Goal: Task Accomplishment & Management: Use online tool/utility

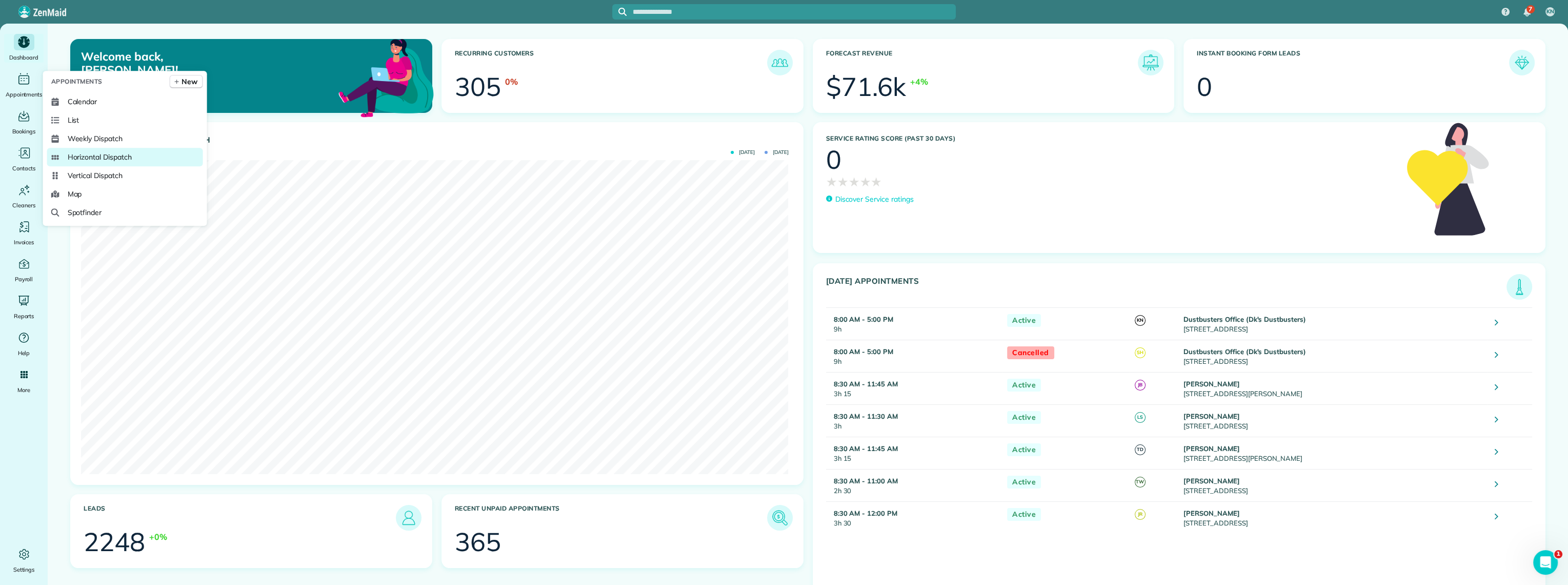
click at [92, 159] on span "Horizontal Dispatch" at bounding box center [99, 157] width 64 height 11
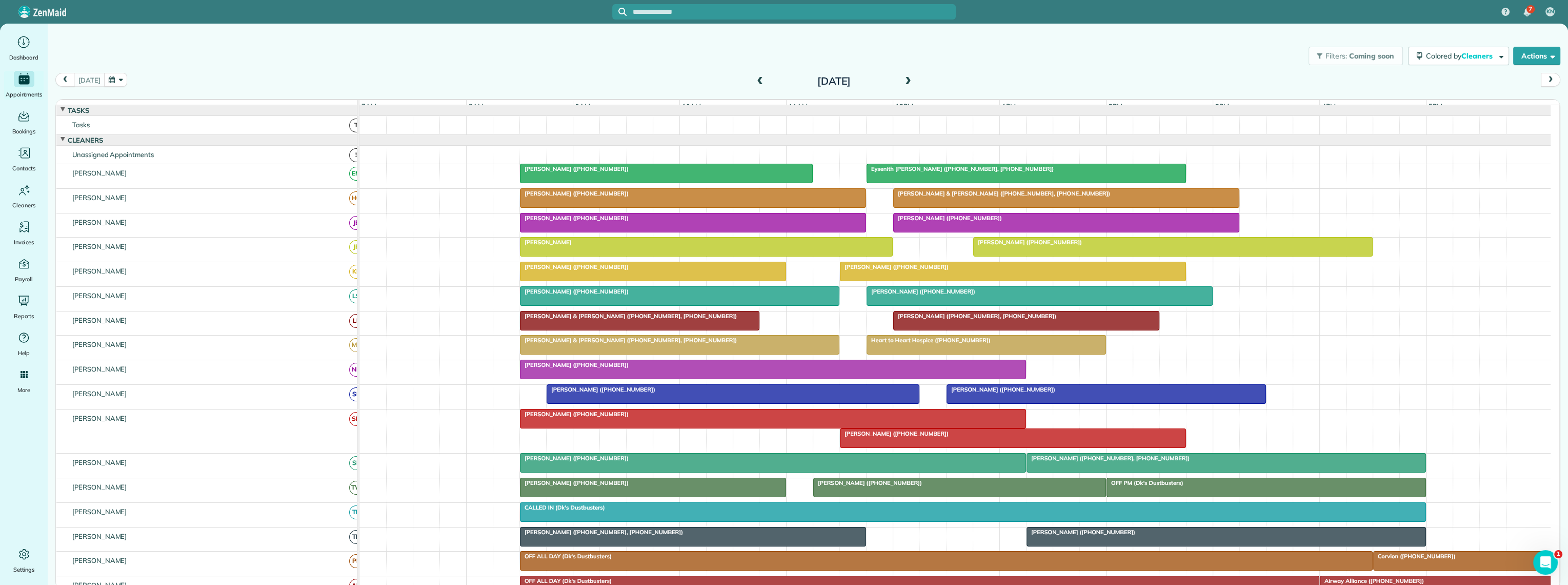
click at [904, 83] on span at bounding box center [908, 82] width 11 height 10
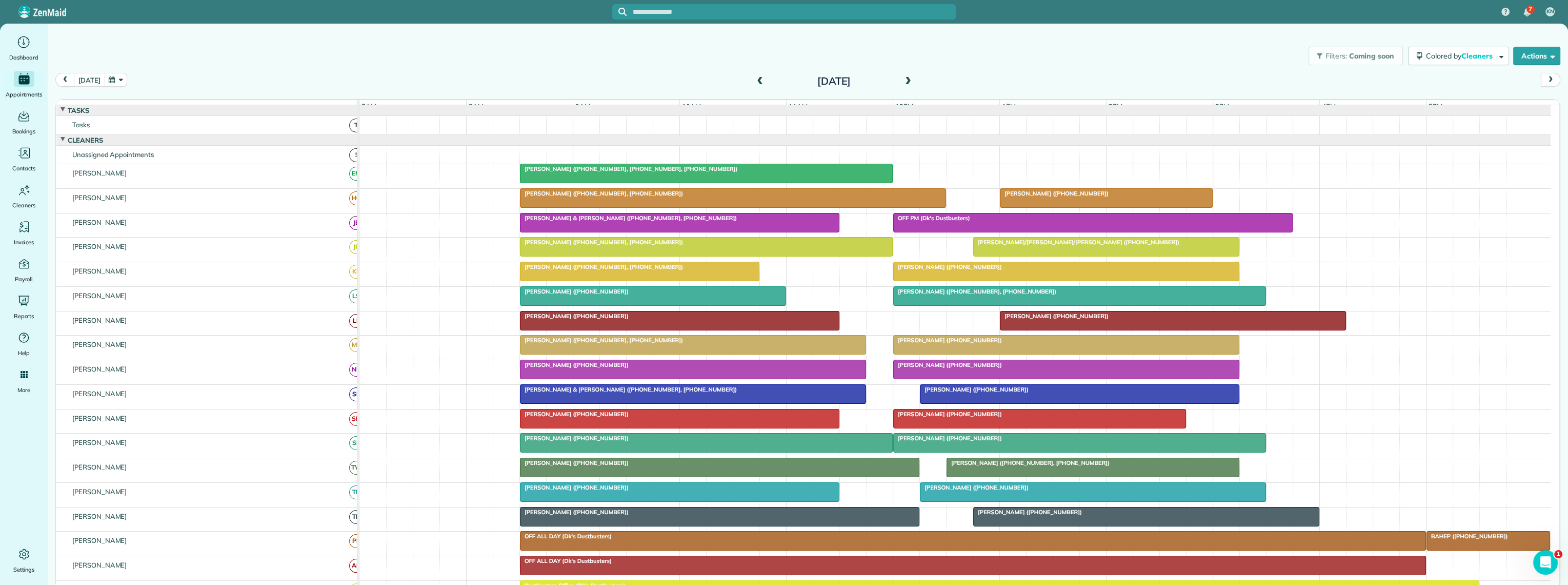
click at [93, 76] on button "[DATE]" at bounding box center [89, 80] width 31 height 14
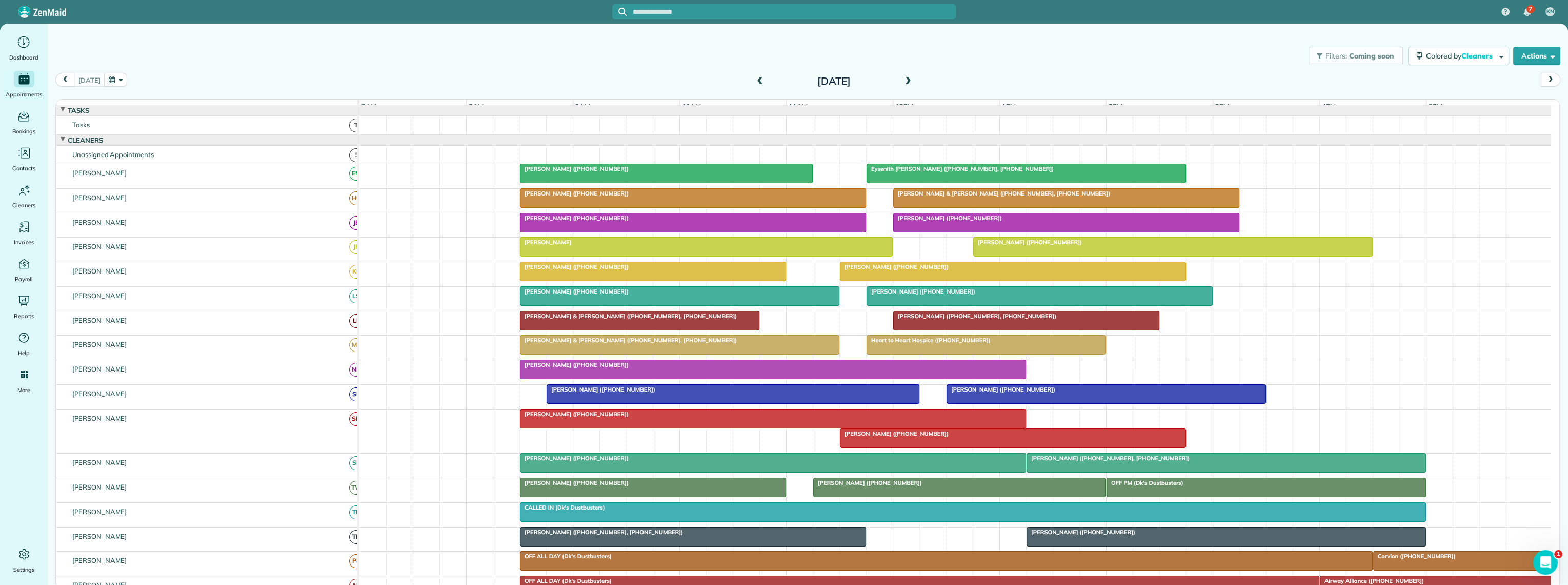
click at [1034, 446] on div at bounding box center [1013, 437] width 345 height 18
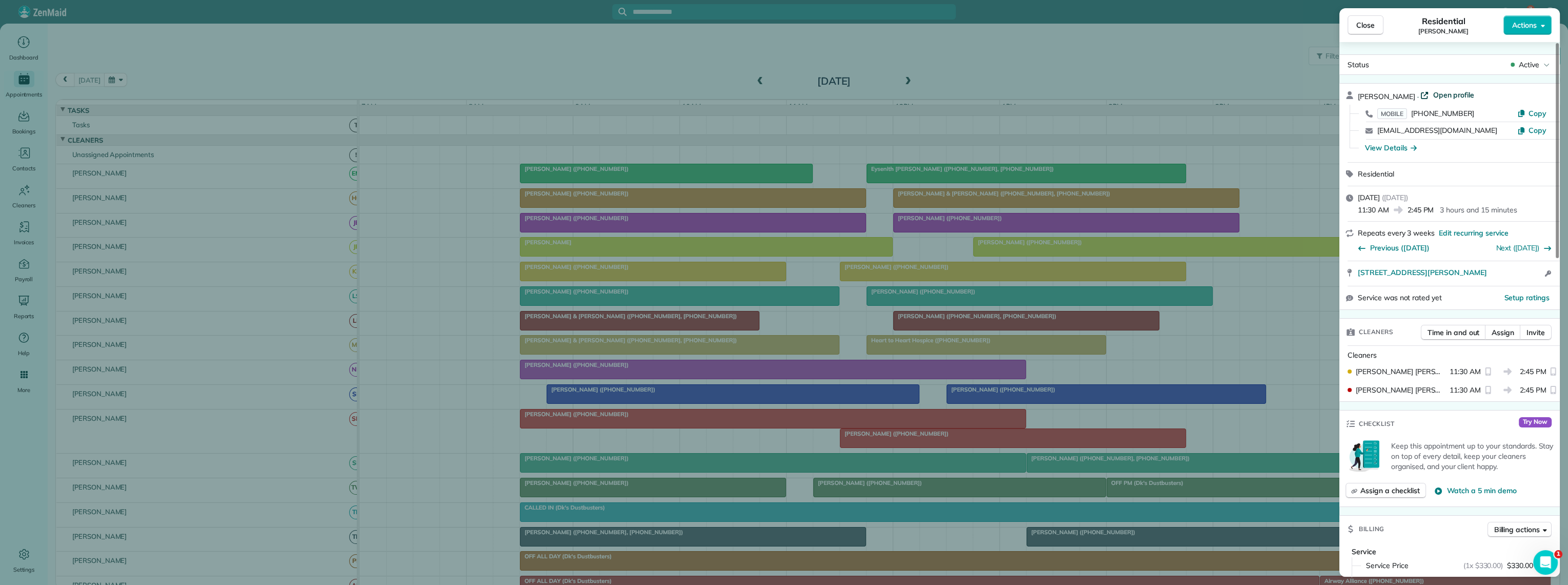
click at [1449, 97] on span "Open profile" at bounding box center [1453, 95] width 41 height 11
